Goal: Transaction & Acquisition: Book appointment/travel/reservation

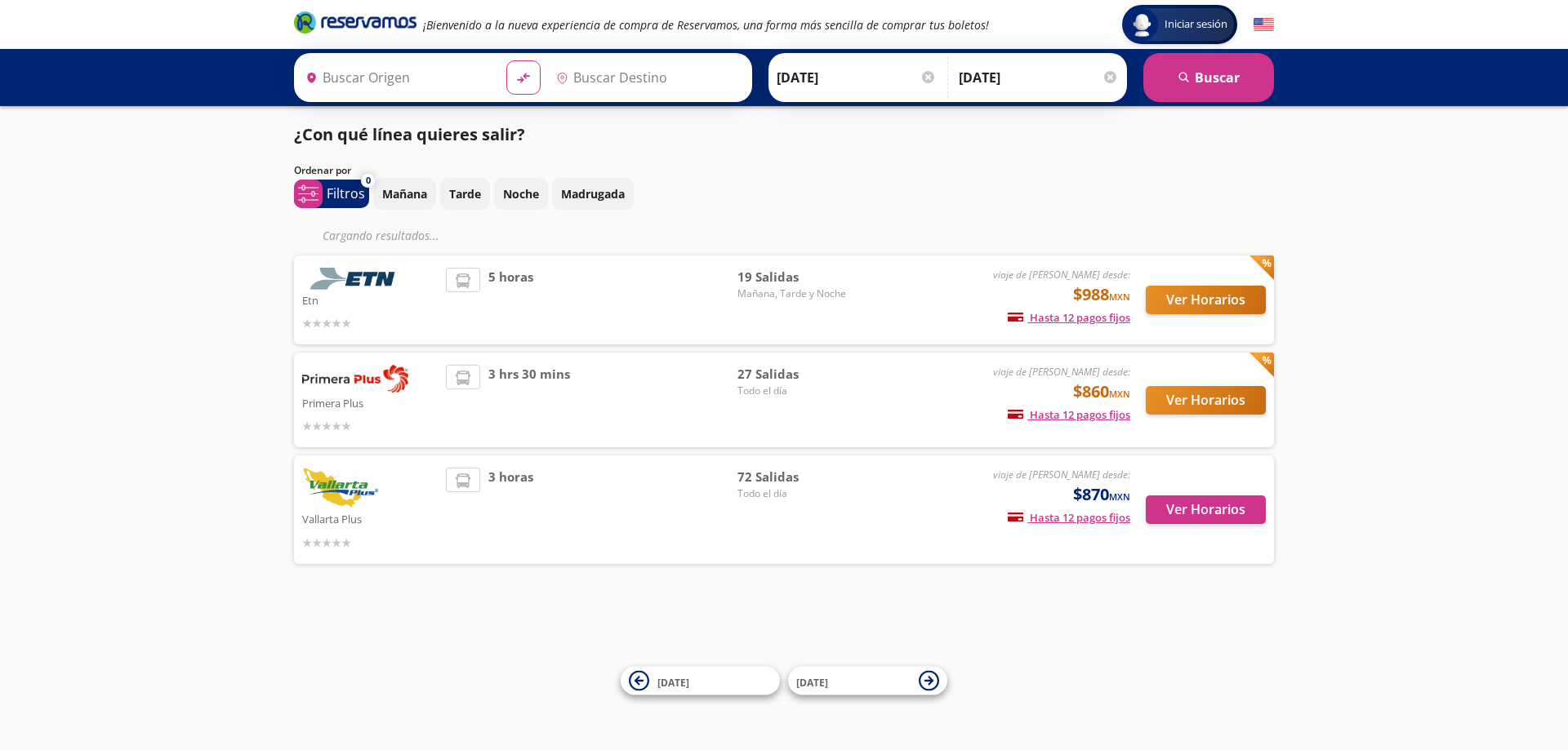
type input "[GEOGRAPHIC_DATA], [GEOGRAPHIC_DATA]"
click at [1179, 393] on button "Ver Horarios" at bounding box center [1206, 400] width 120 height 28
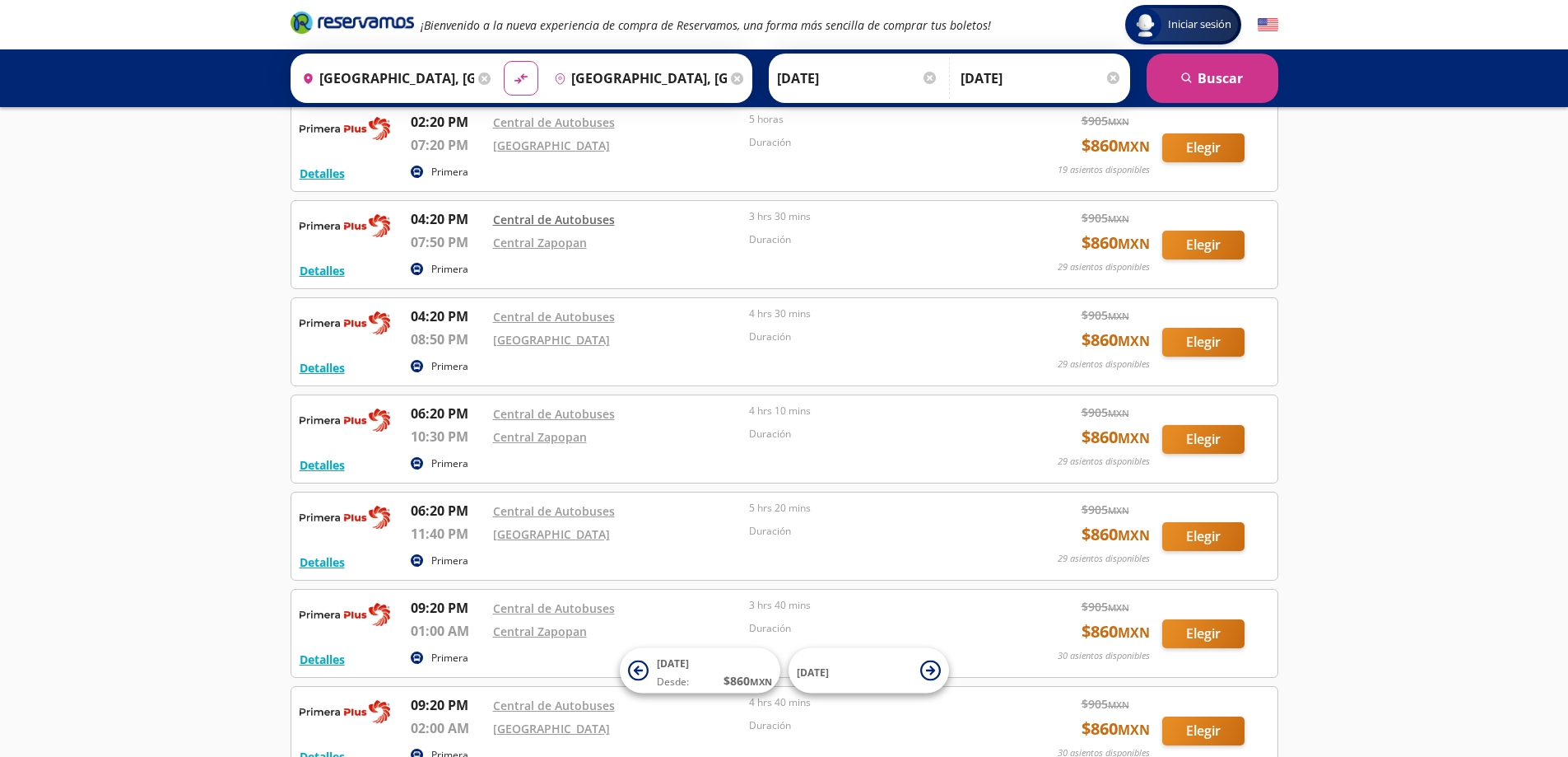
scroll to position [1305, 0]
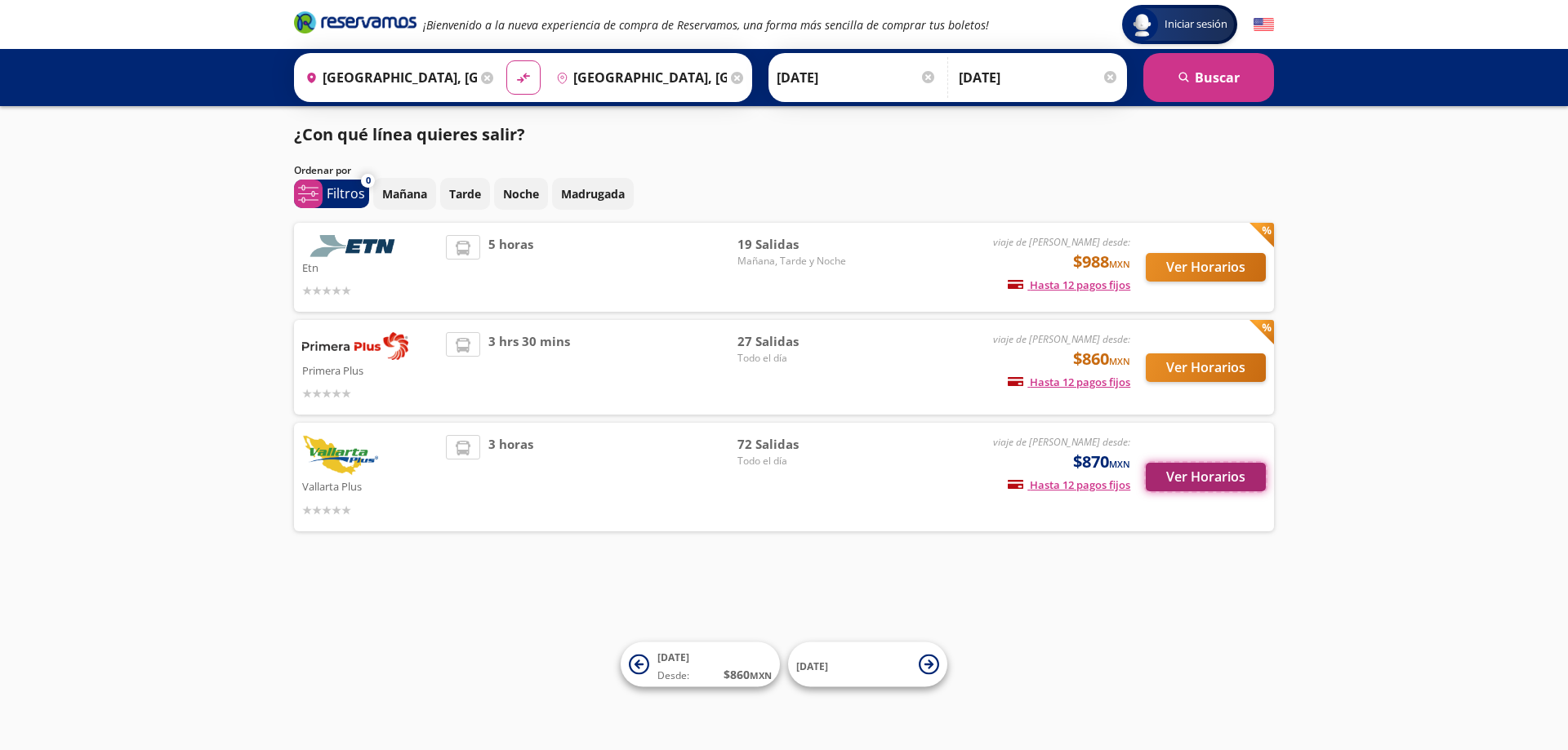
click at [1162, 476] on button "Ver Horarios" at bounding box center [1206, 477] width 120 height 28
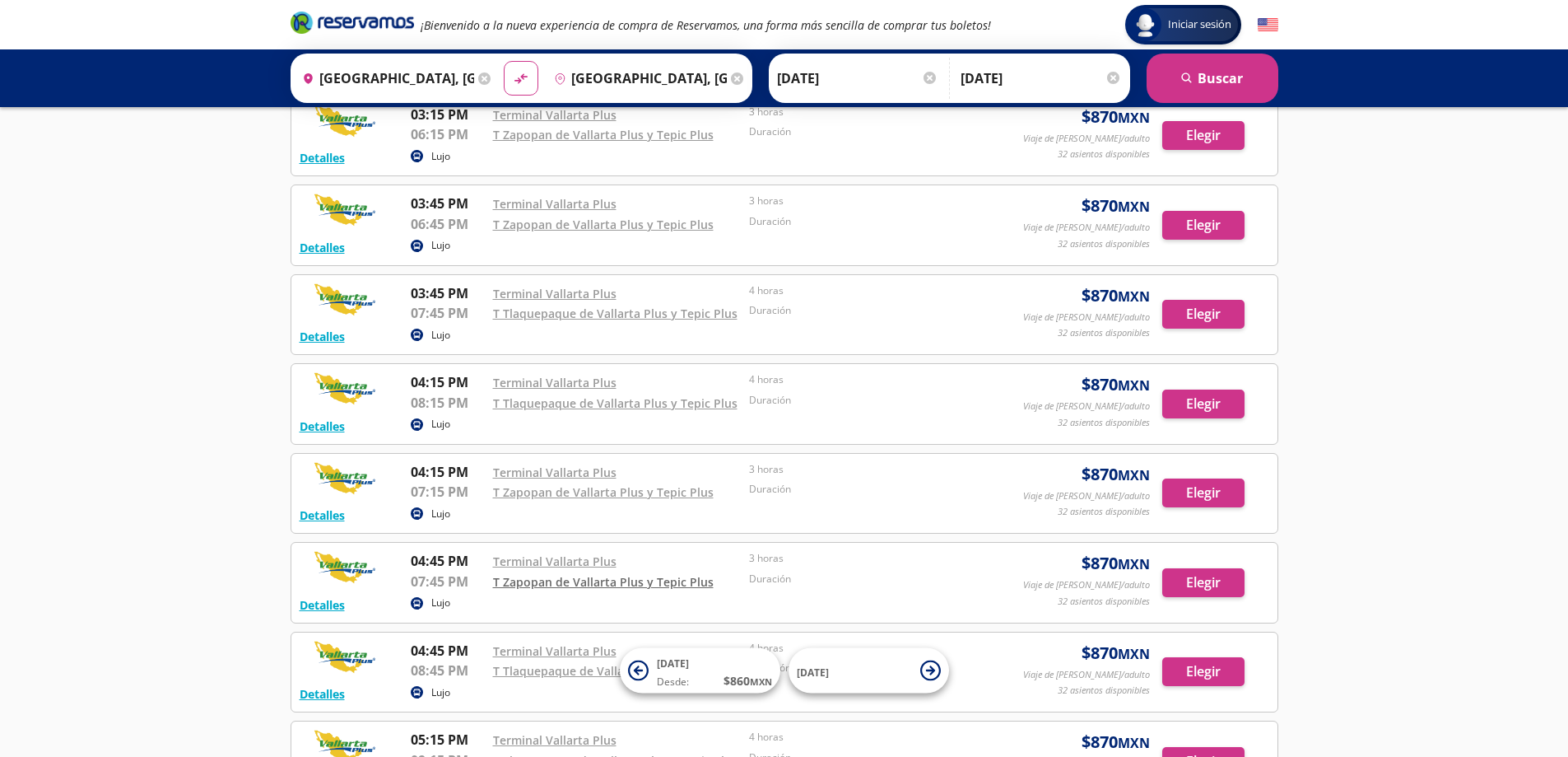
scroll to position [4467, 0]
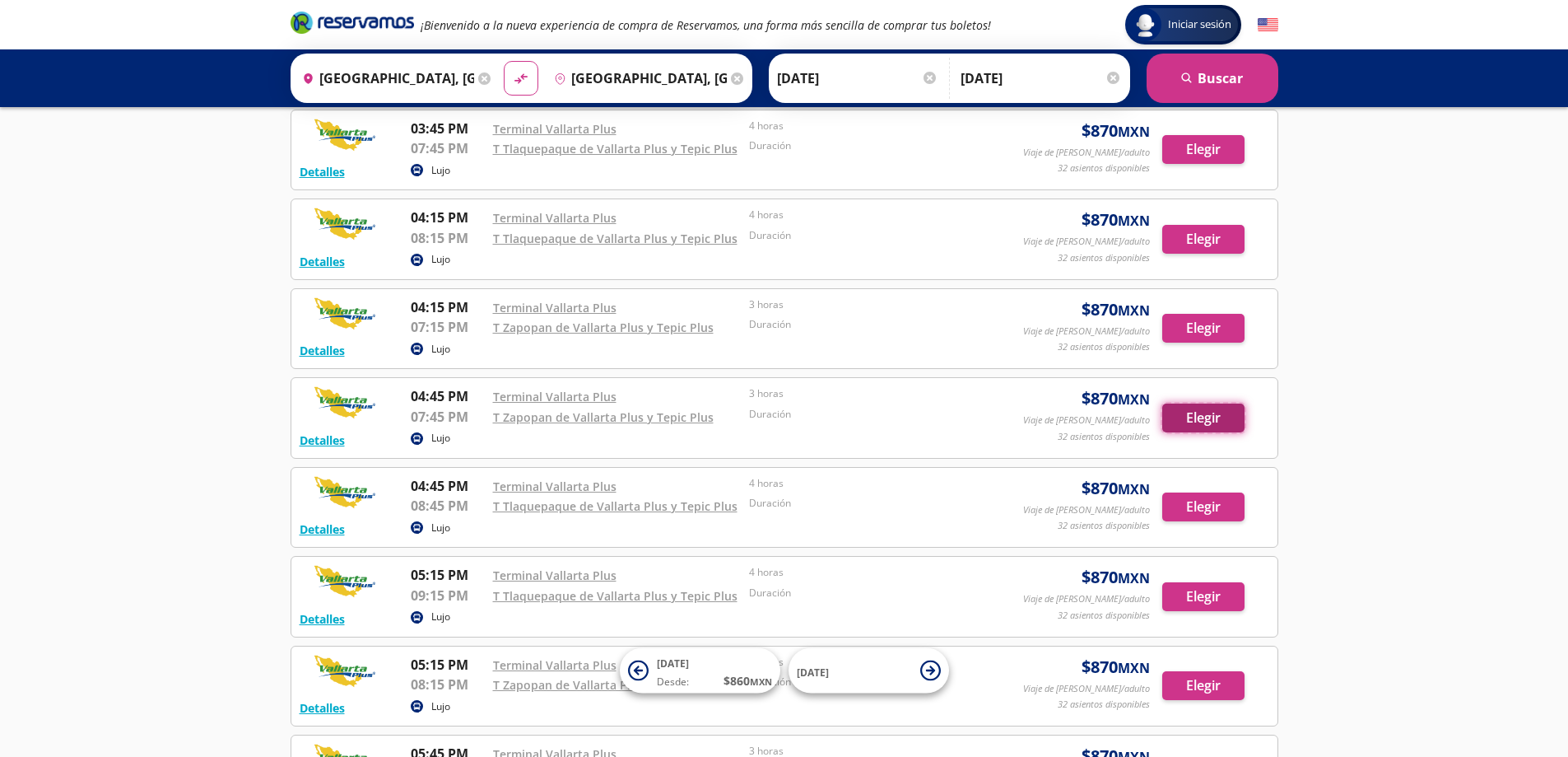
click at [1211, 418] on button "Elegir" at bounding box center [1203, 417] width 82 height 28
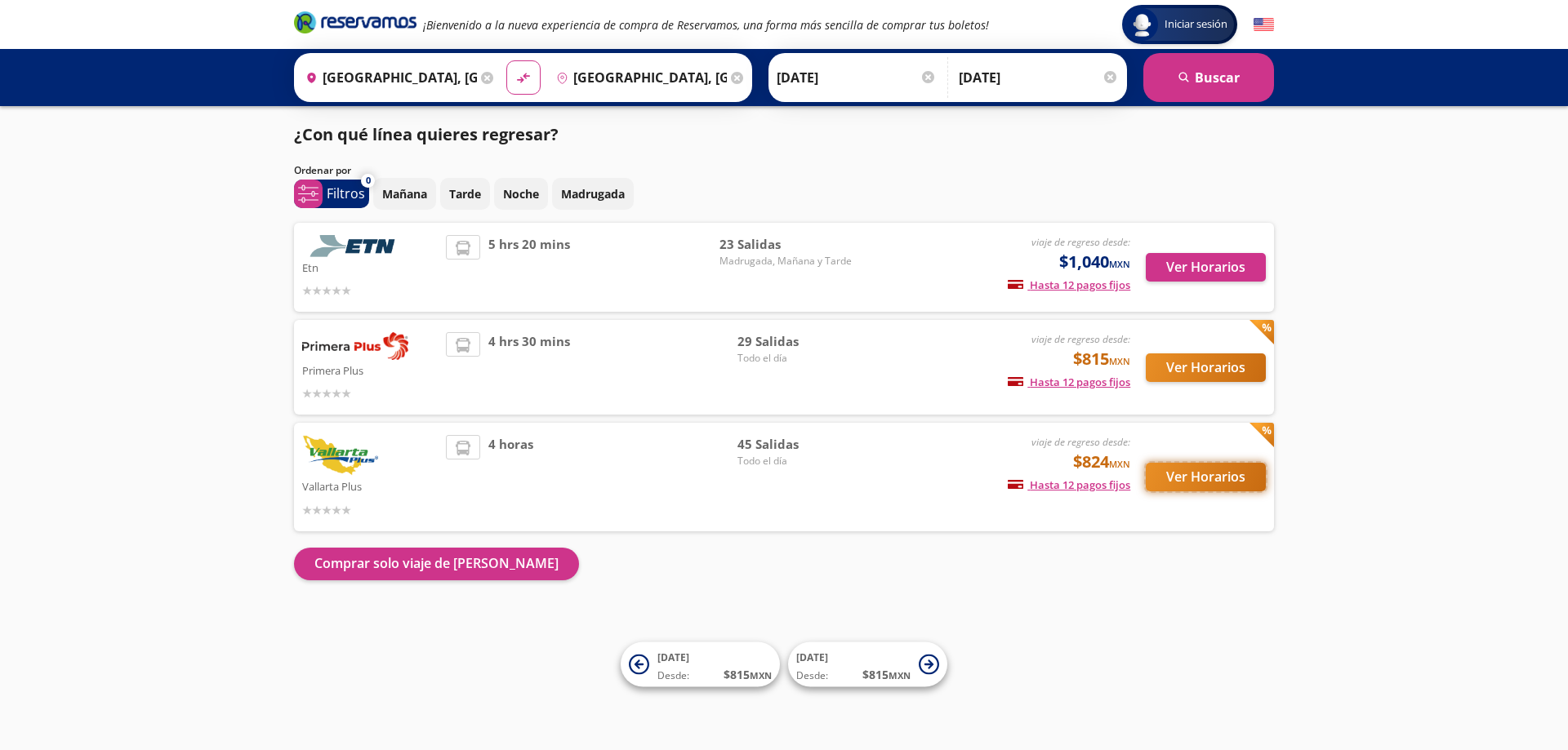
click at [1213, 473] on button "Ver Horarios" at bounding box center [1206, 477] width 120 height 28
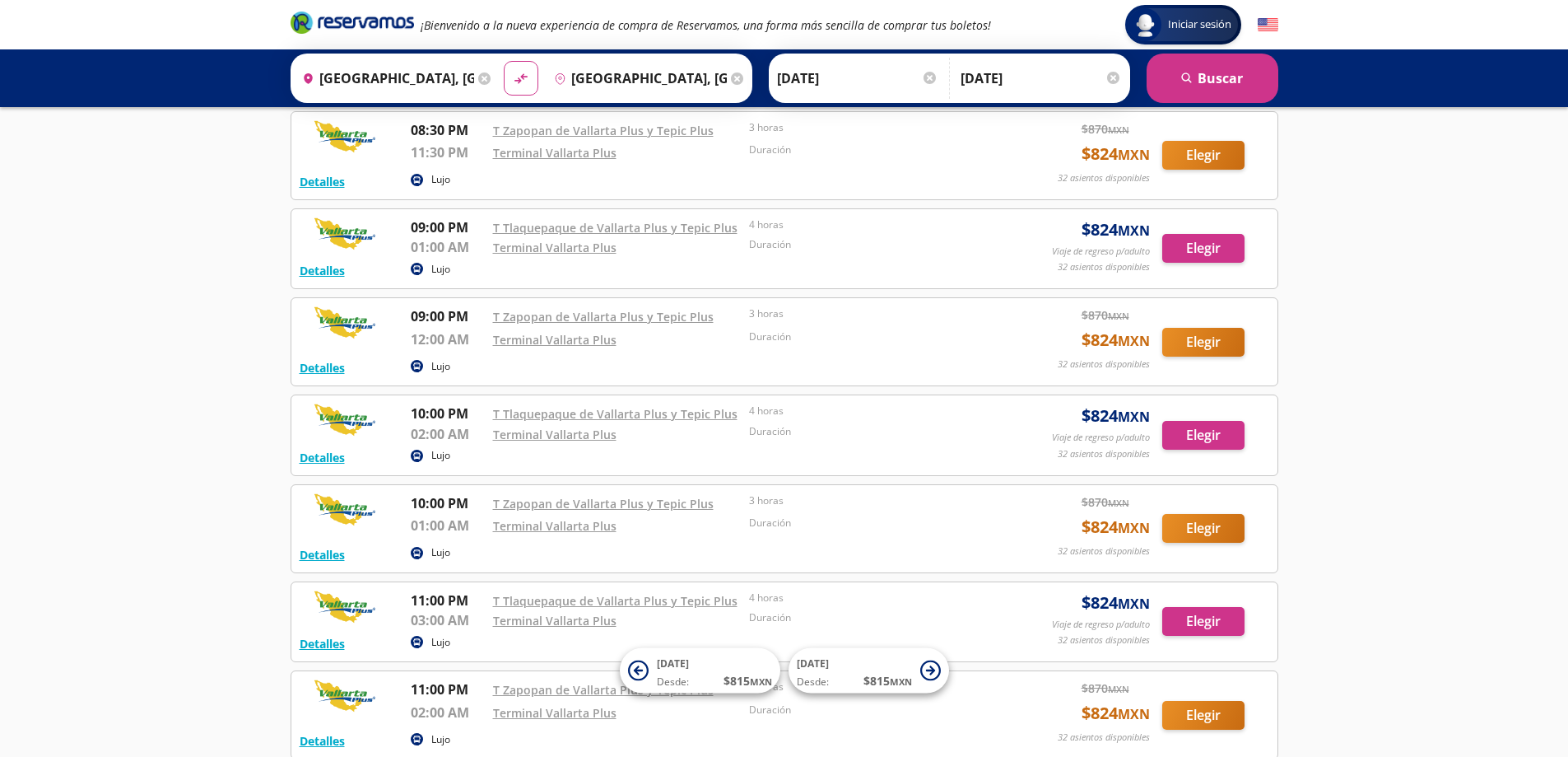
scroll to position [3873, 0]
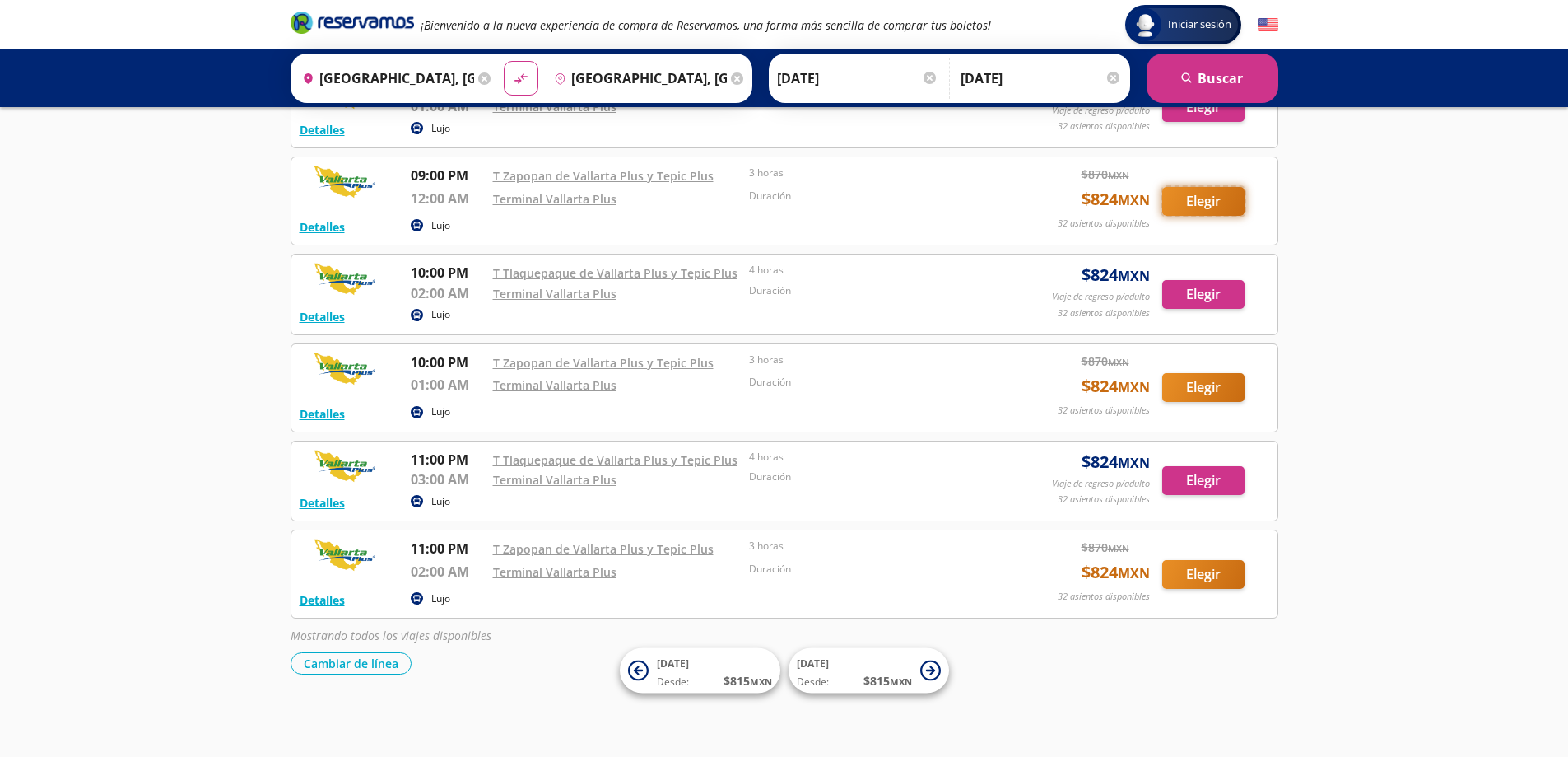
click at [1190, 198] on button "Elegir" at bounding box center [1203, 201] width 82 height 28
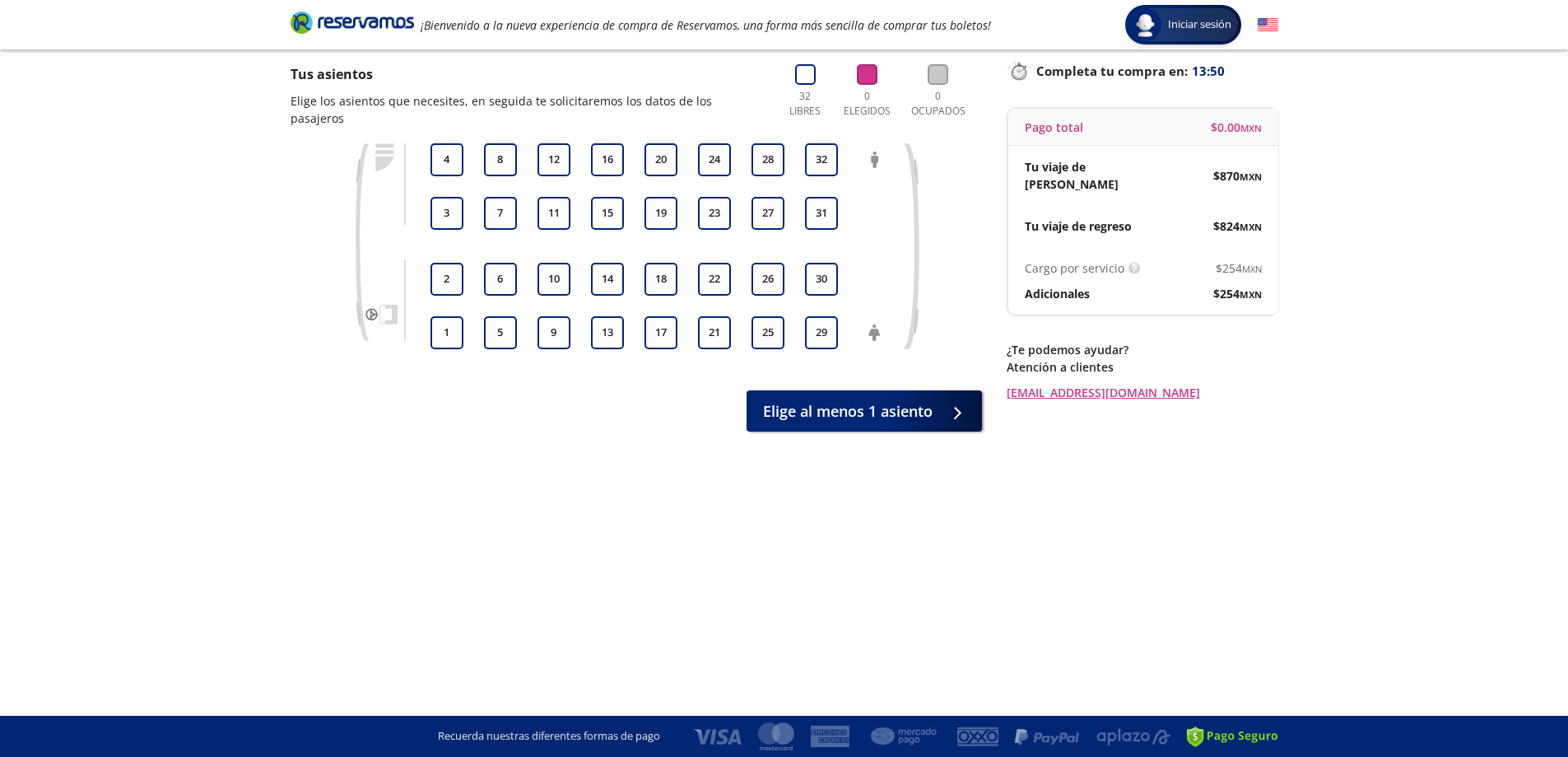
scroll to position [24, 0]
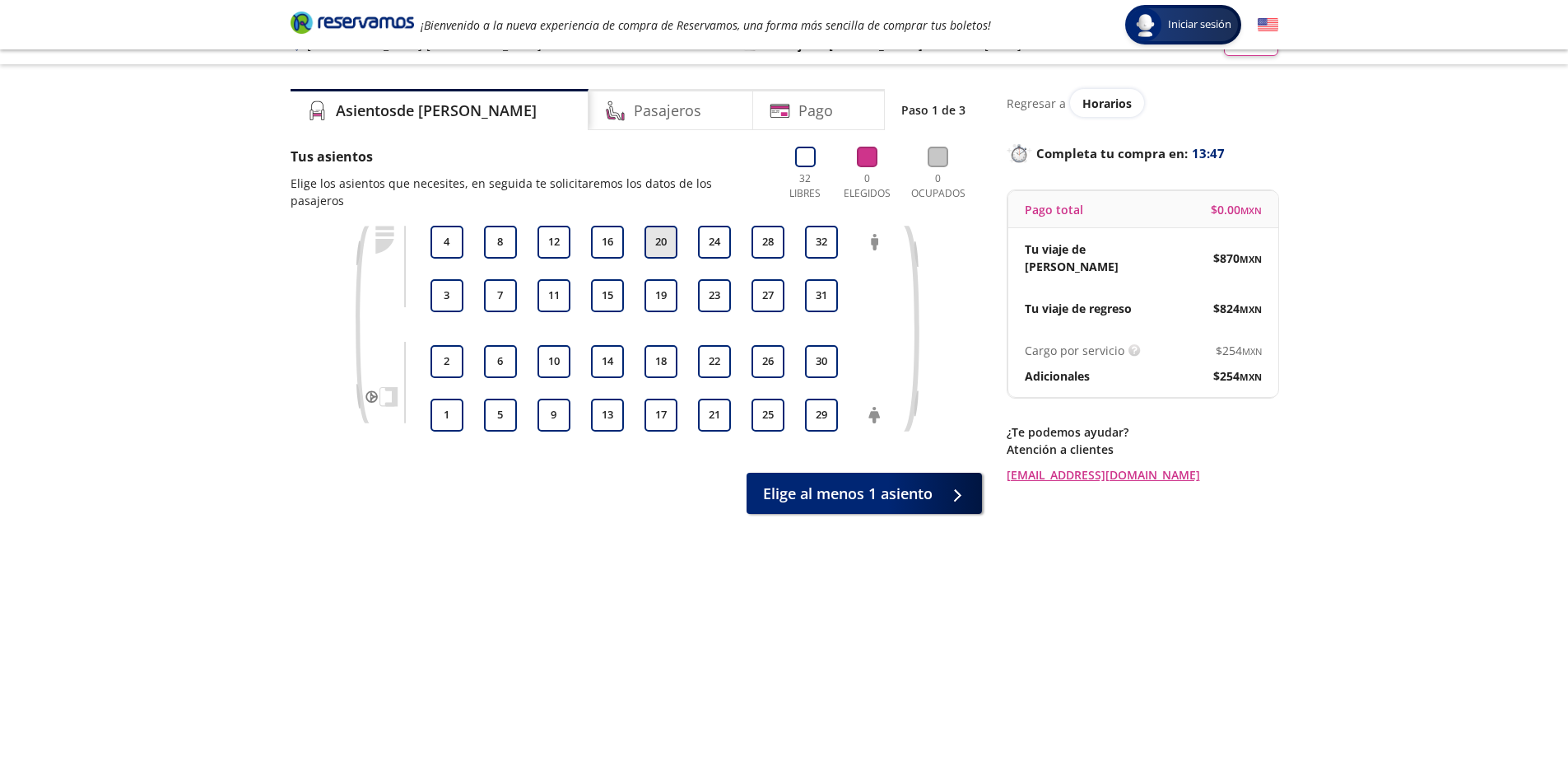
click at [656, 243] on button "20" at bounding box center [661, 242] width 33 height 33
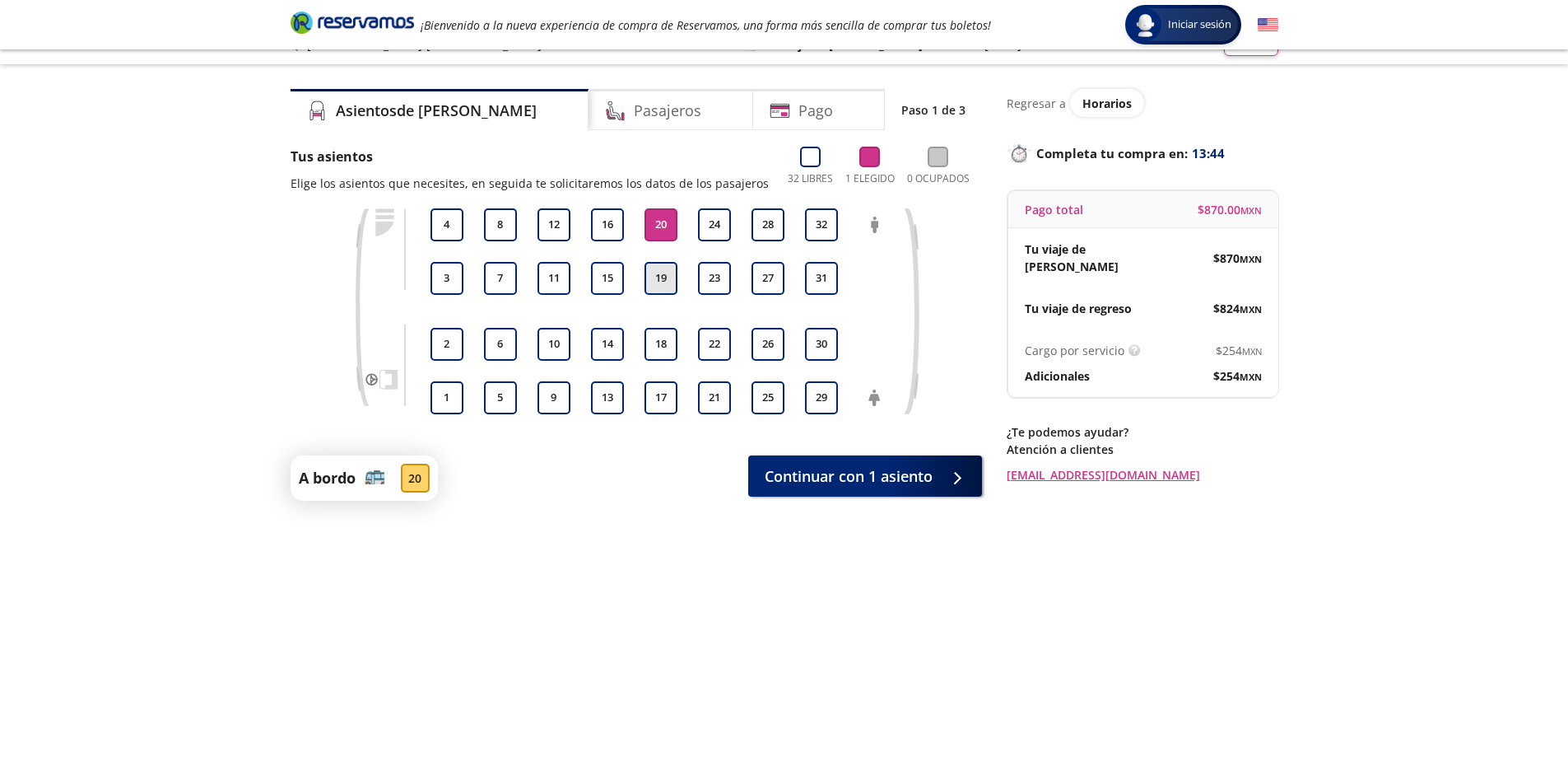
click at [662, 271] on button "19" at bounding box center [661, 279] width 33 height 33
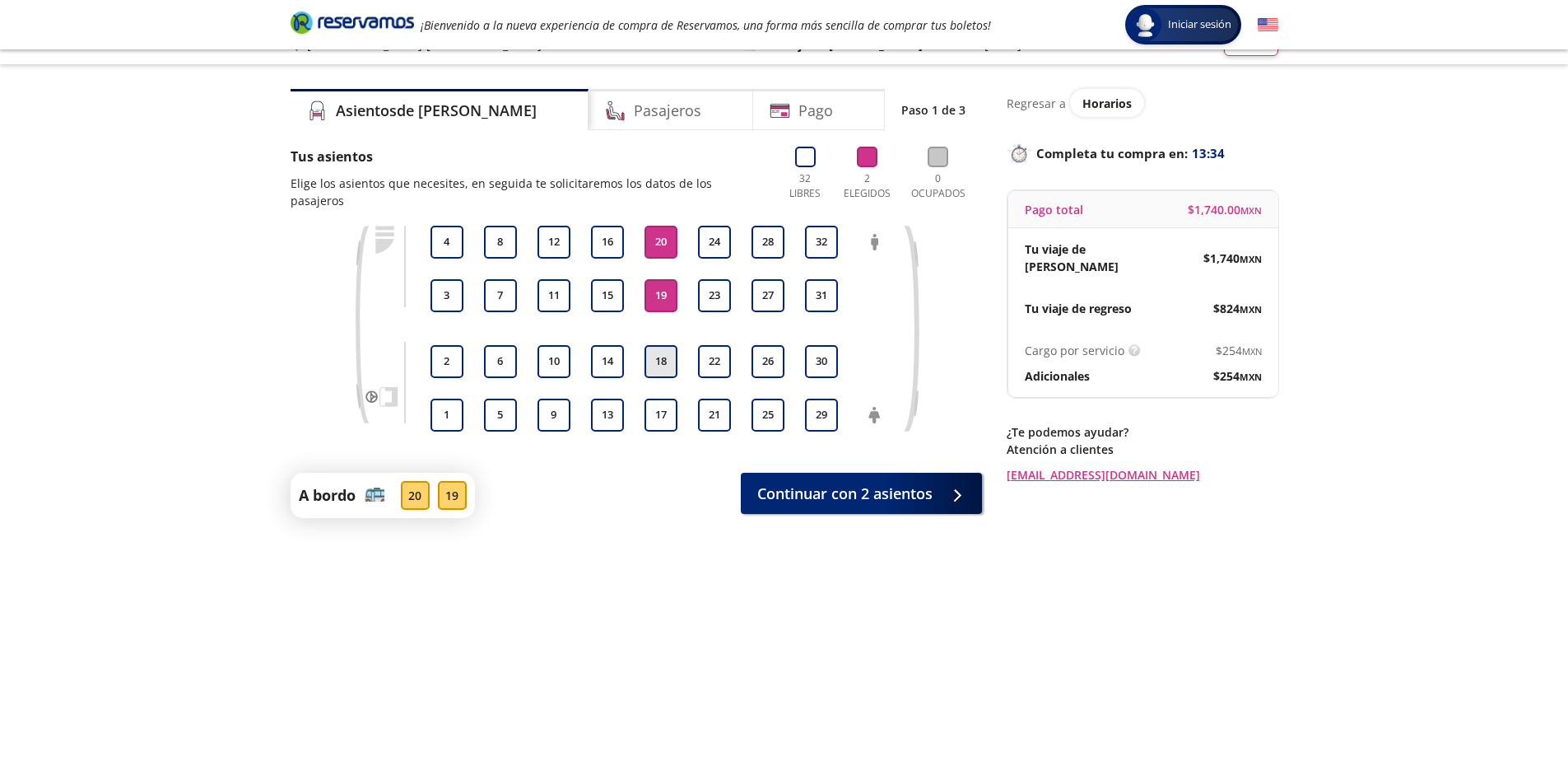
click at [660, 375] on button "18" at bounding box center [661, 362] width 33 height 33
click at [944, 486] on div at bounding box center [953, 490] width 25 height 20
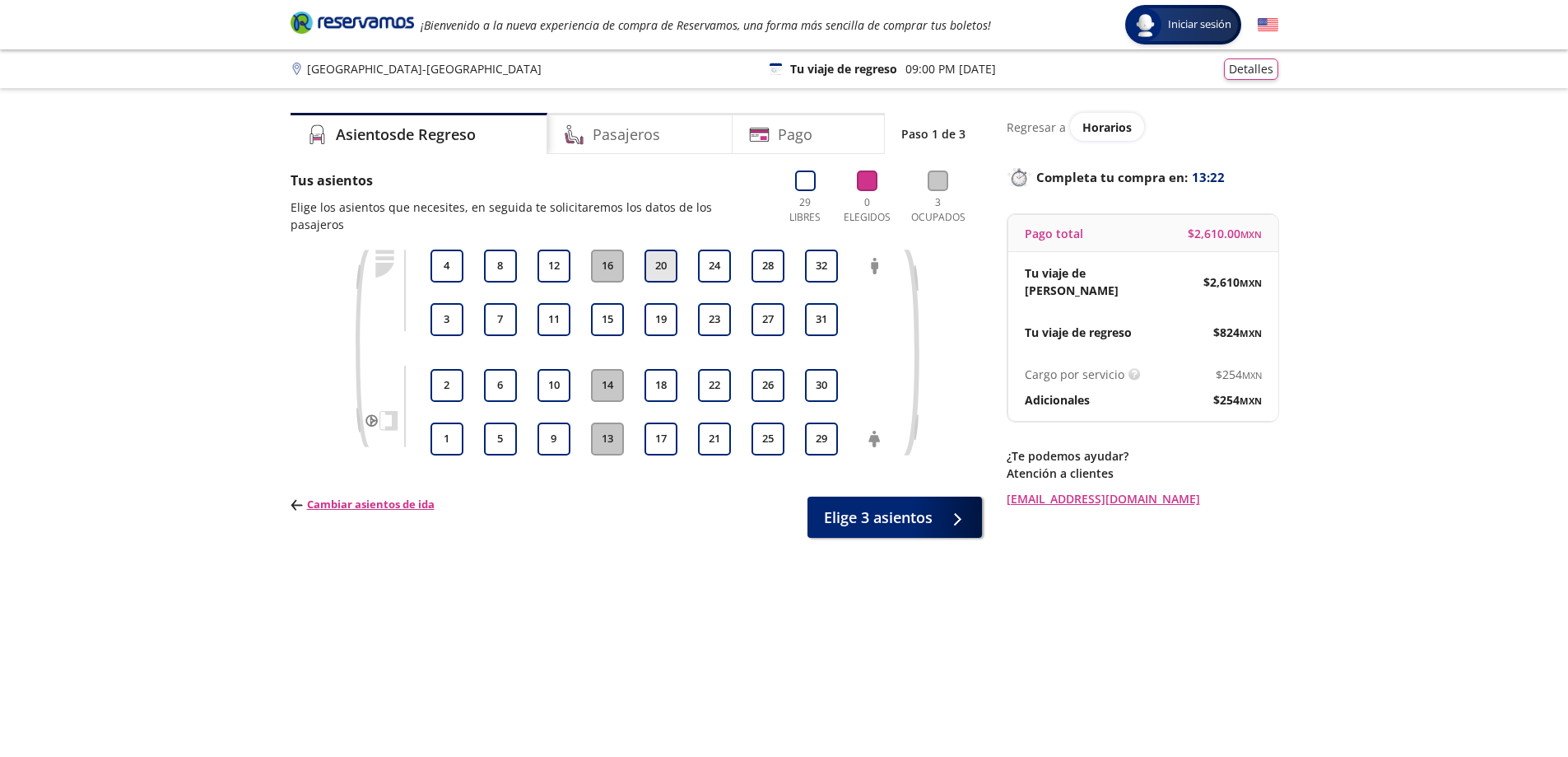
click at [663, 269] on button "20" at bounding box center [661, 266] width 33 height 33
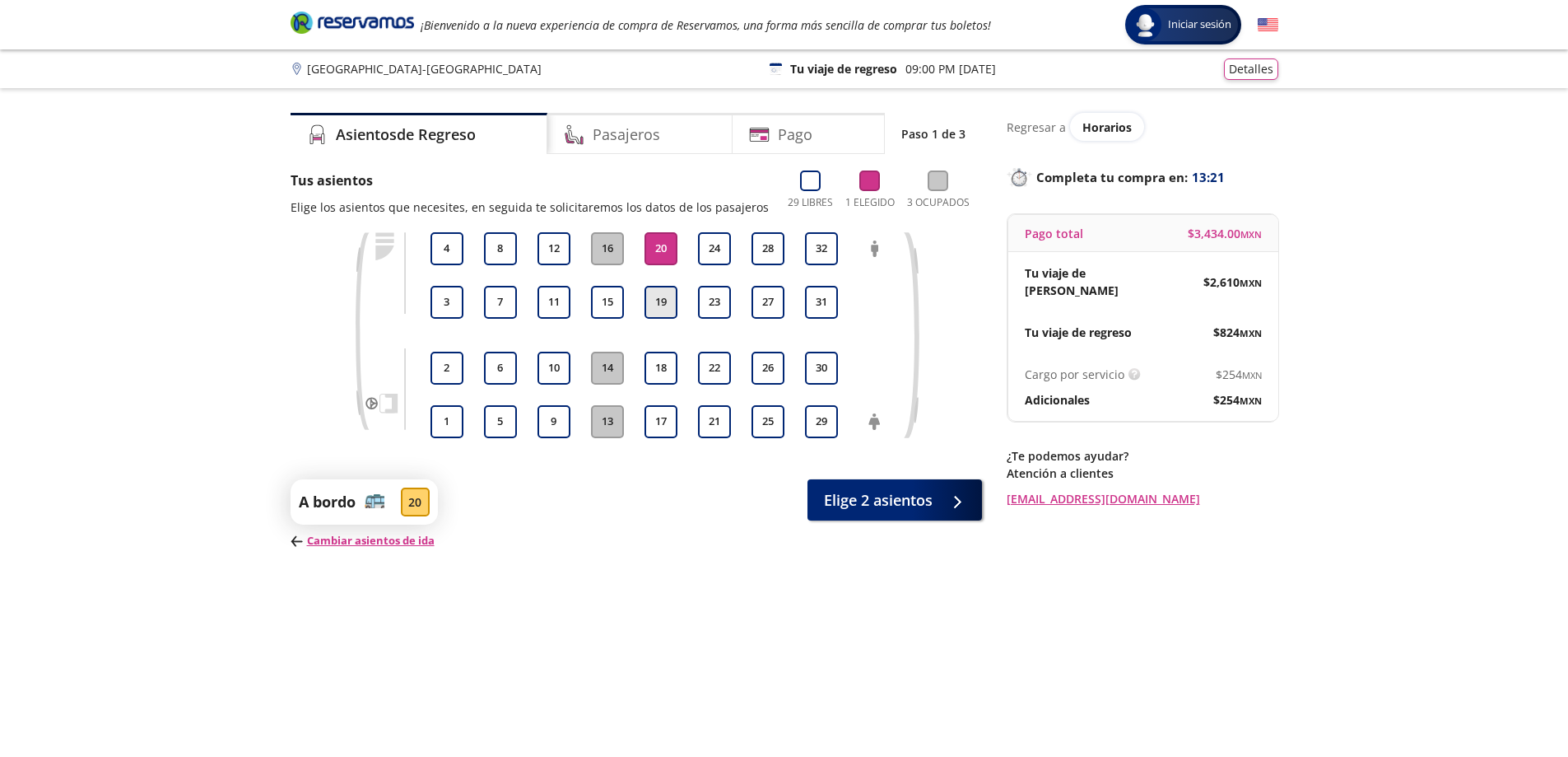
click at [651, 308] on button "19" at bounding box center [661, 302] width 33 height 33
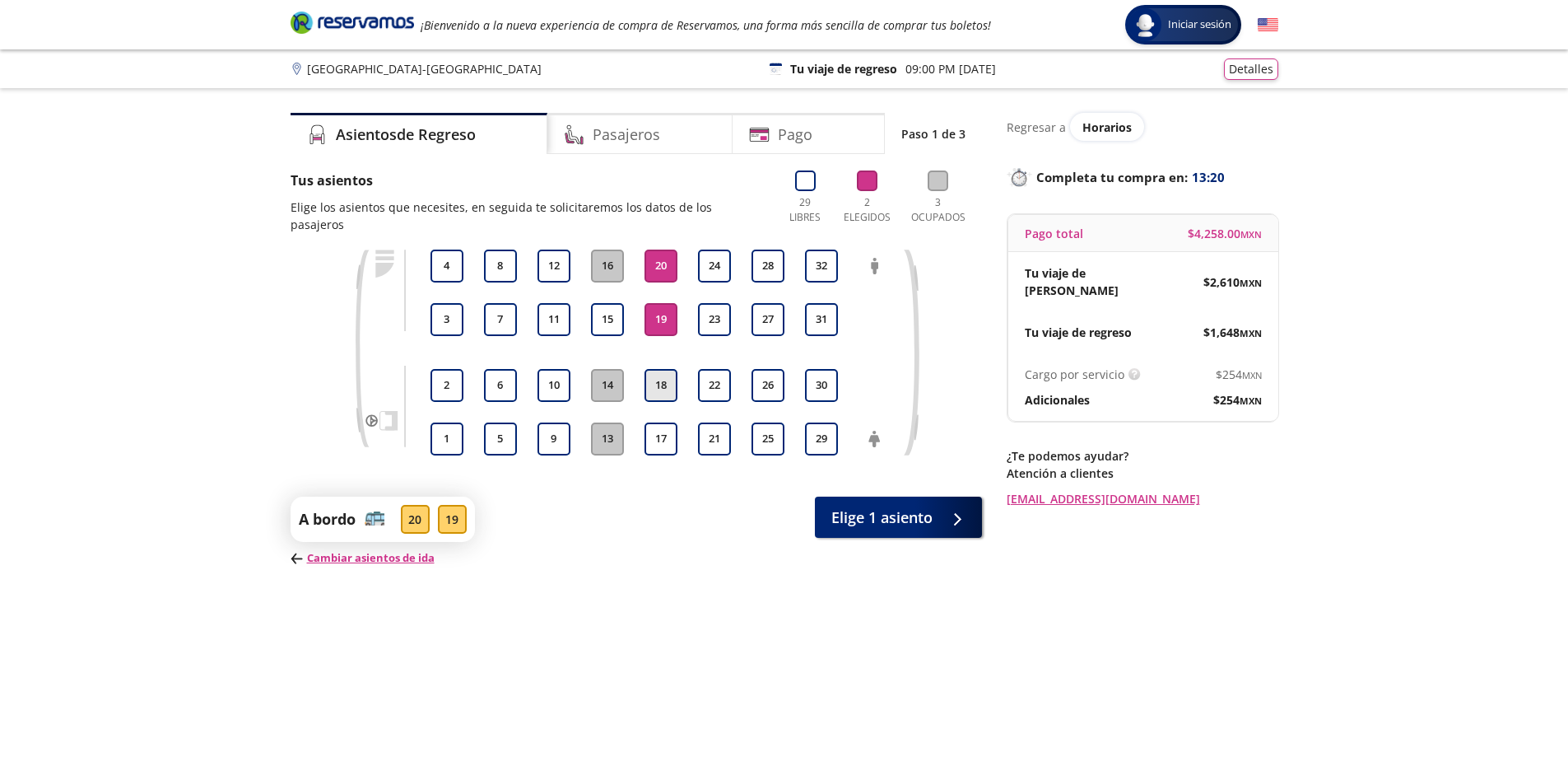
click at [660, 392] on button "18" at bounding box center [661, 386] width 33 height 33
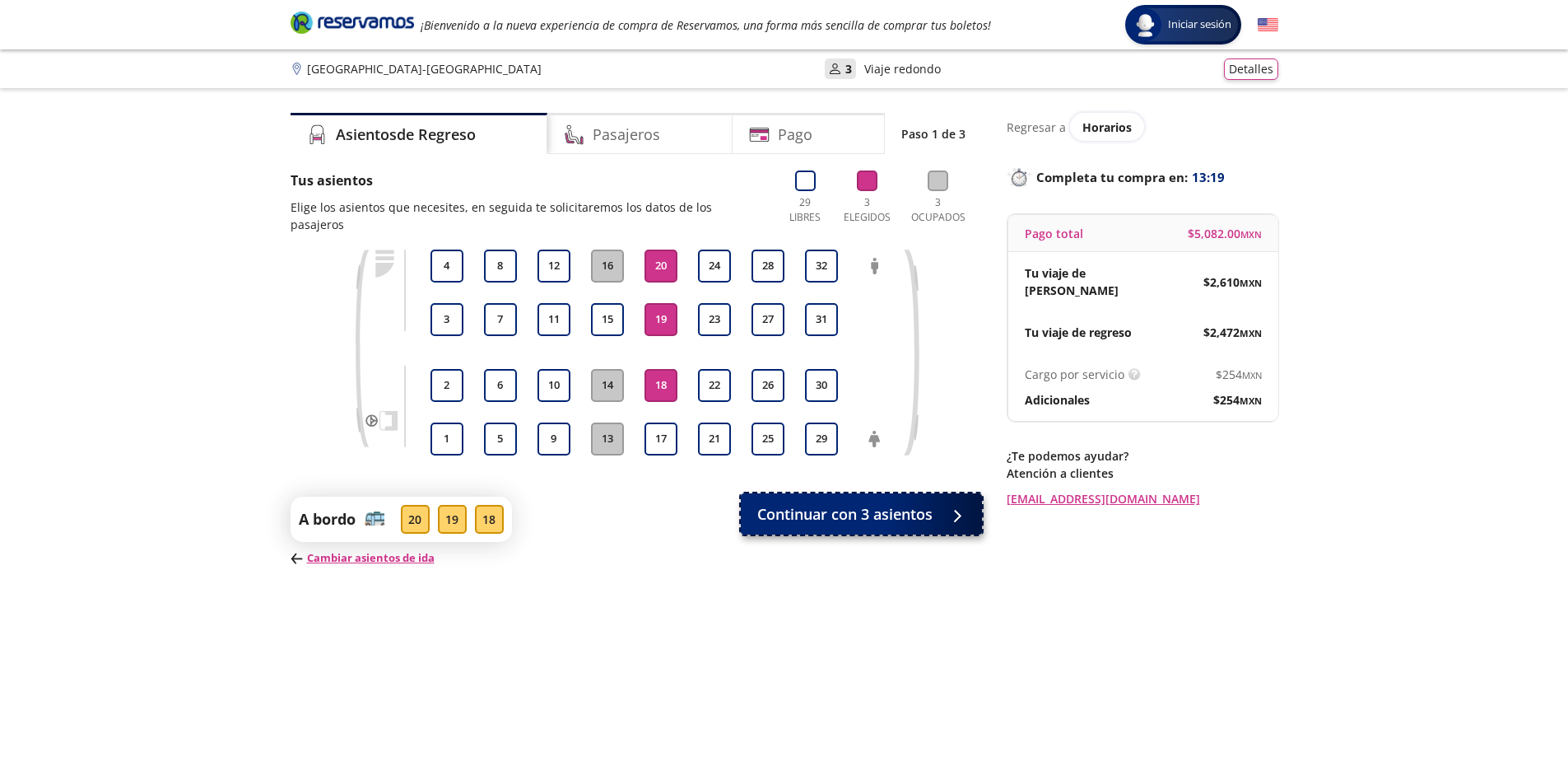
click at [909, 517] on span "Continuar con 3 asientos" at bounding box center [844, 514] width 175 height 22
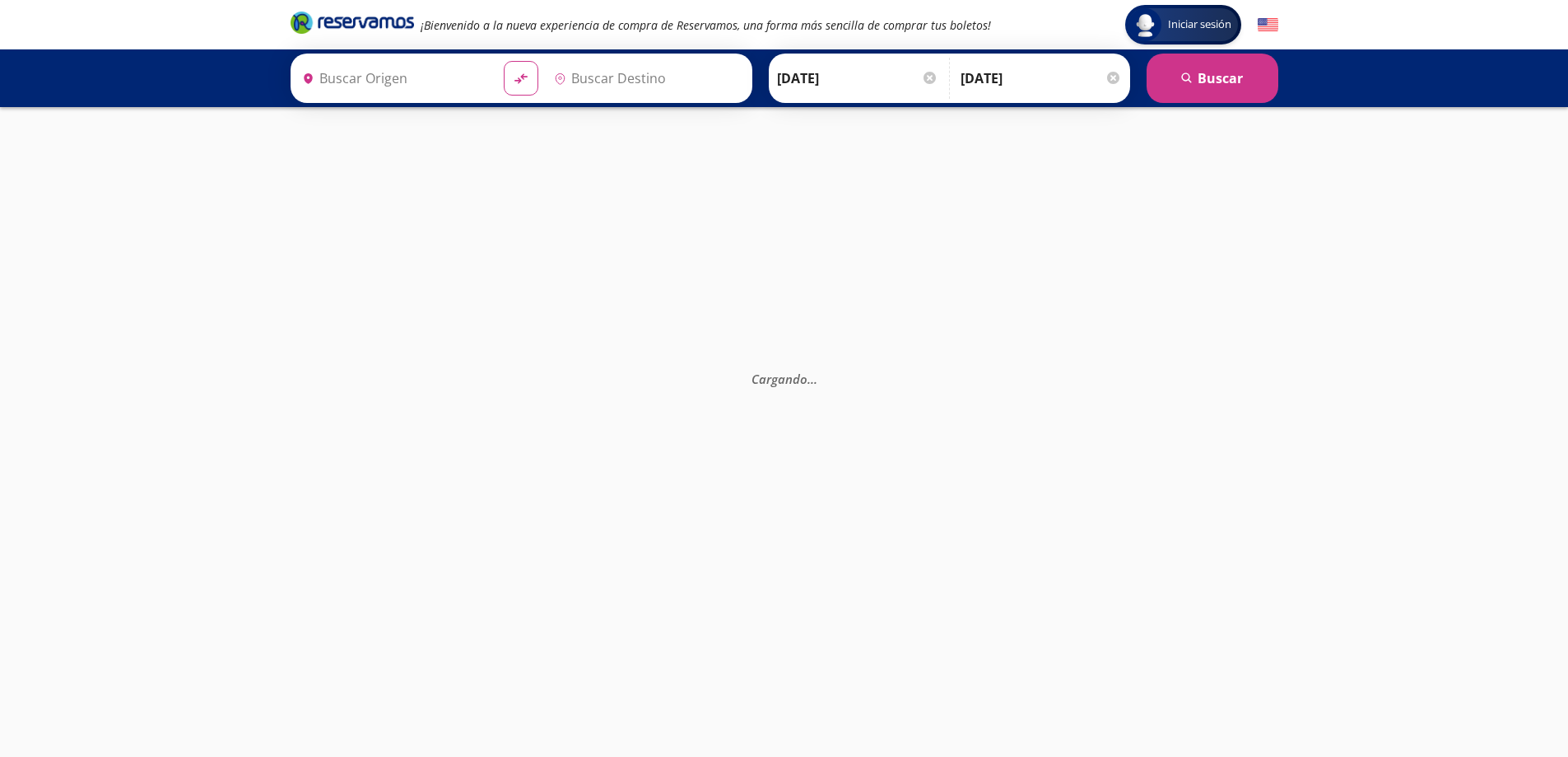
type input "T Zapopan de Vallarta Plus y Tepic Plus, [GEOGRAPHIC_DATA]"
